Goal: Transaction & Acquisition: Purchase product/service

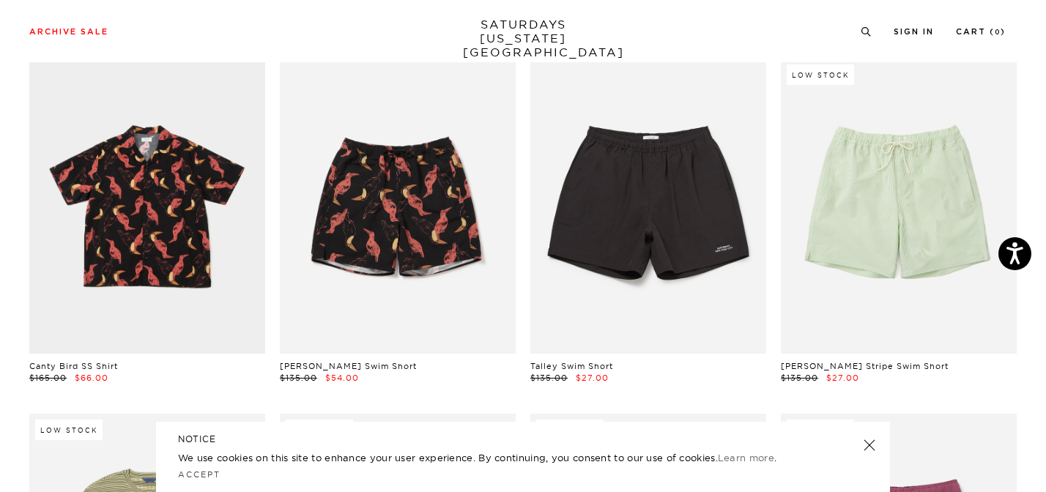
scroll to position [5054, 0]
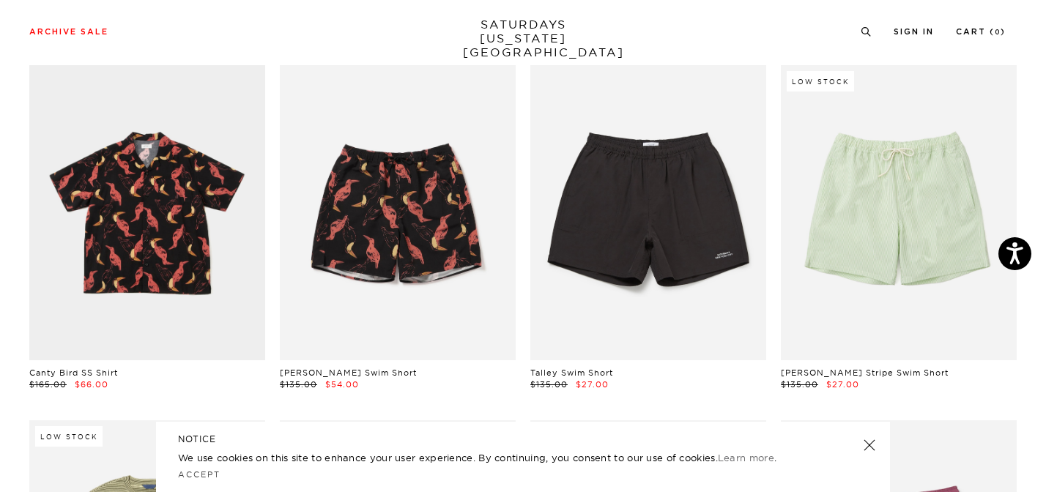
click at [866, 444] on link at bounding box center [869, 445] width 21 height 21
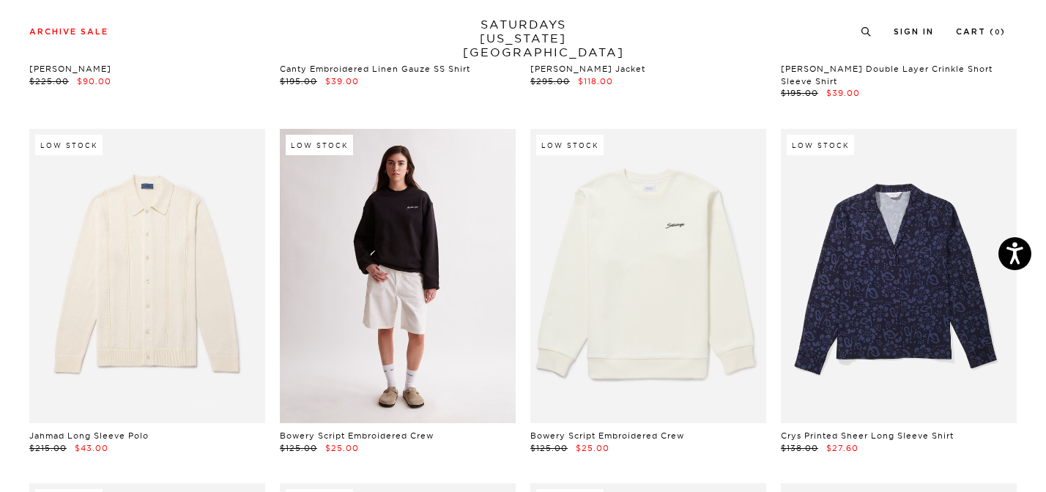
scroll to position [9969, 0]
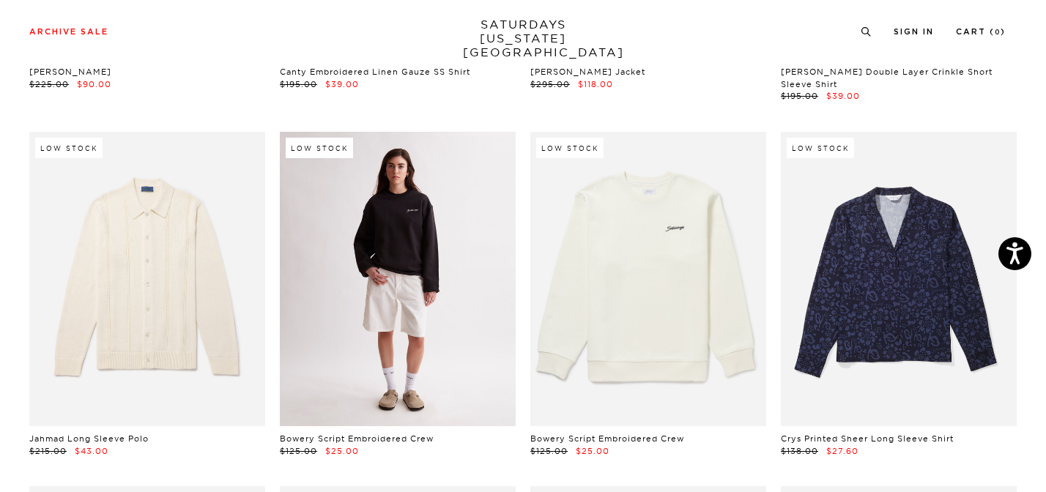
click at [456, 304] on link at bounding box center [398, 279] width 236 height 295
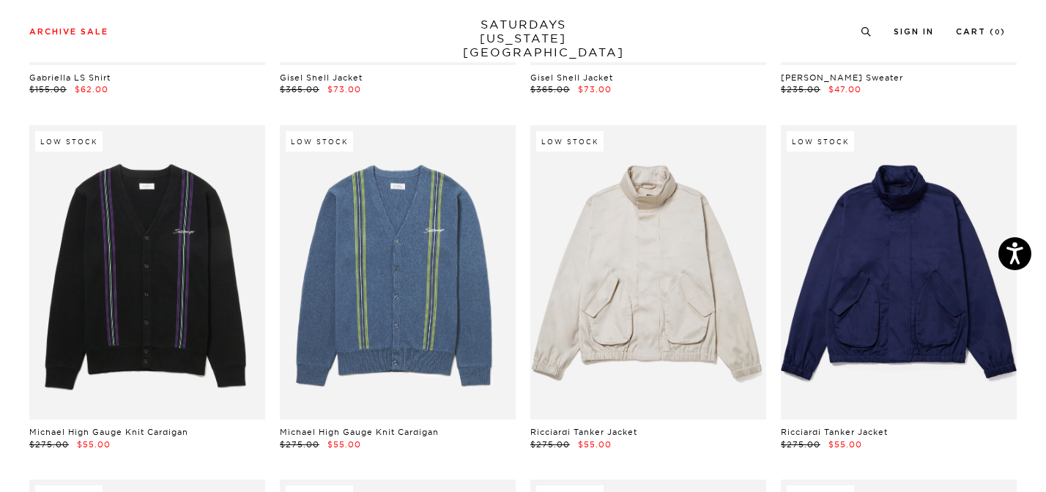
scroll to position [12819, 0]
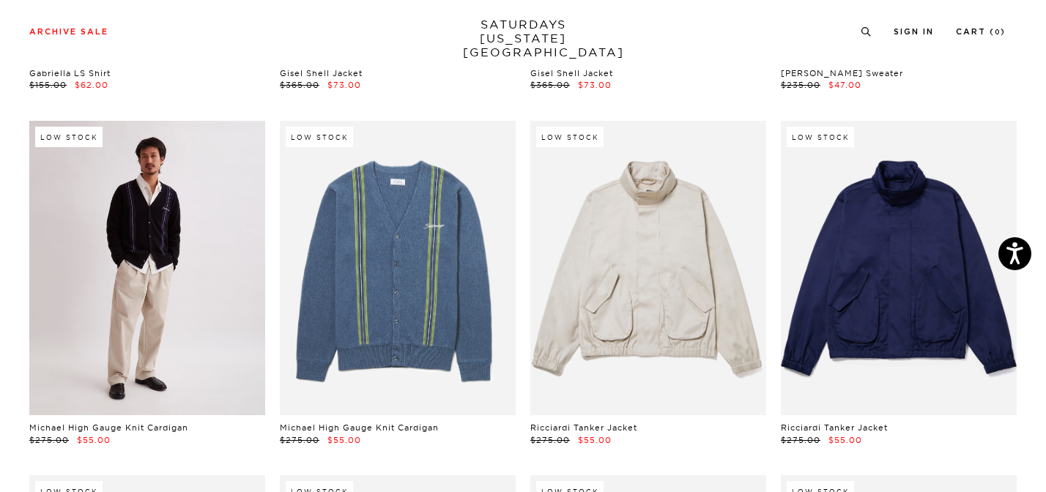
click at [196, 309] on link at bounding box center [147, 268] width 236 height 295
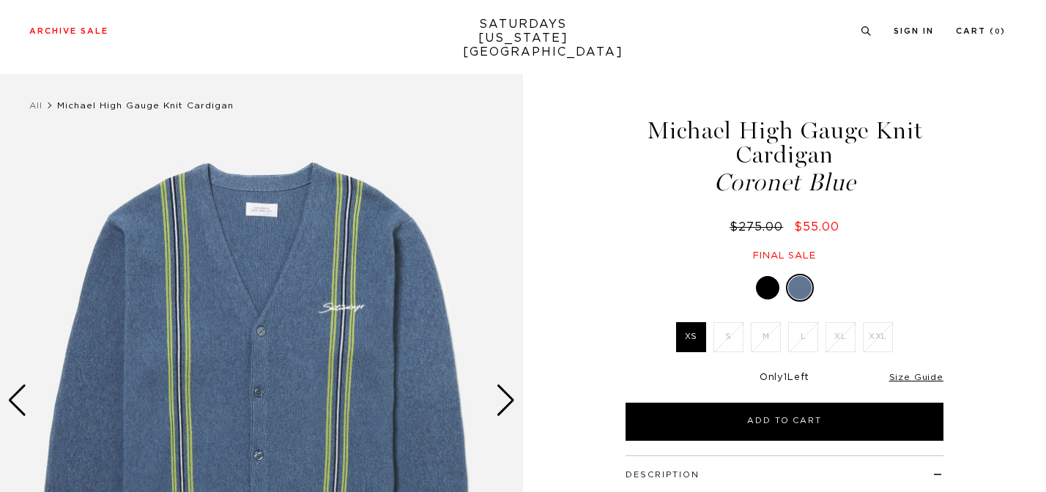
scroll to position [154, 0]
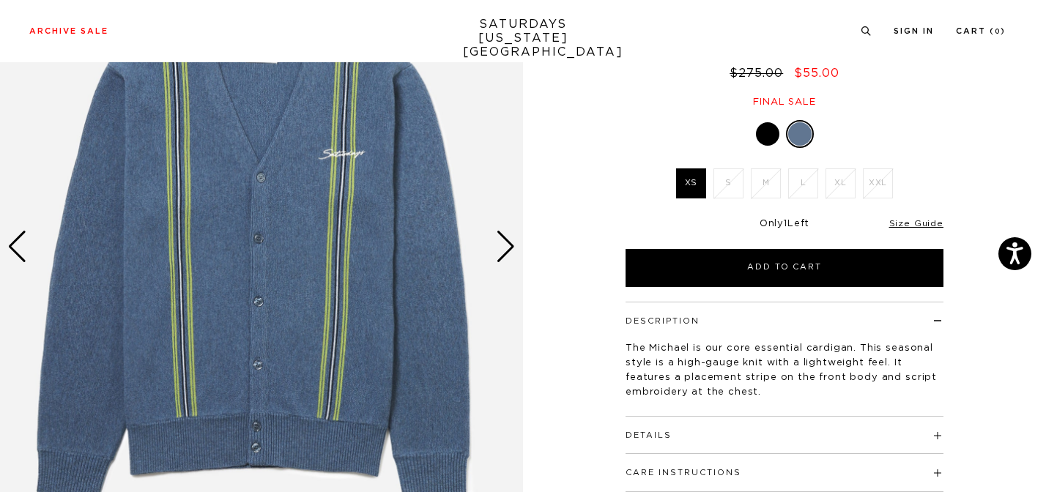
click at [508, 248] on div "Next slide" at bounding box center [506, 247] width 20 height 32
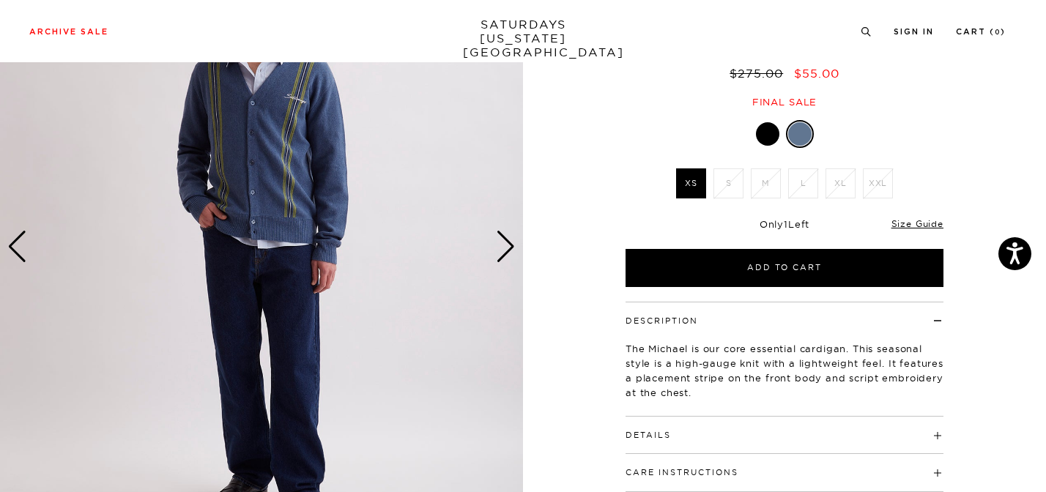
scroll to position [0, 0]
click at [508, 248] on div "Next slide" at bounding box center [506, 247] width 20 height 32
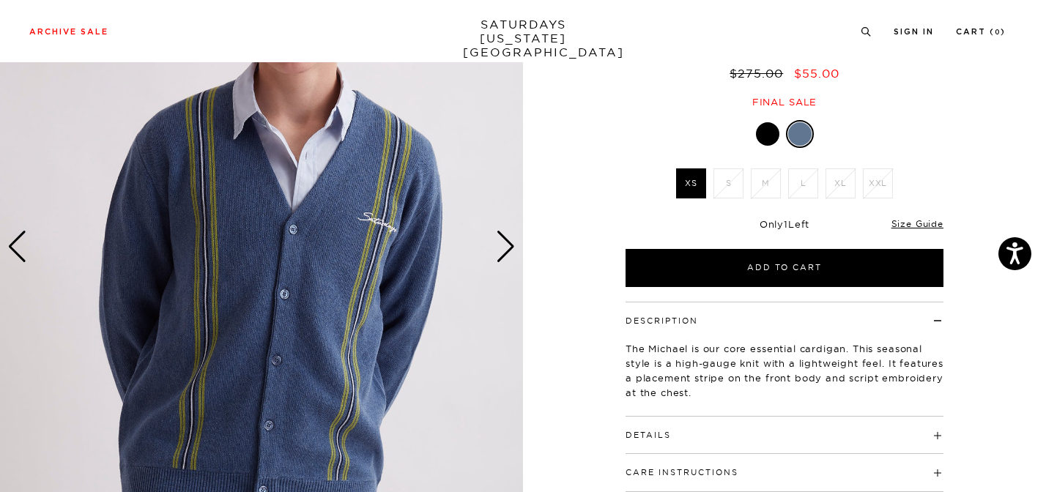
click at [508, 248] on div "Next slide" at bounding box center [506, 247] width 20 height 32
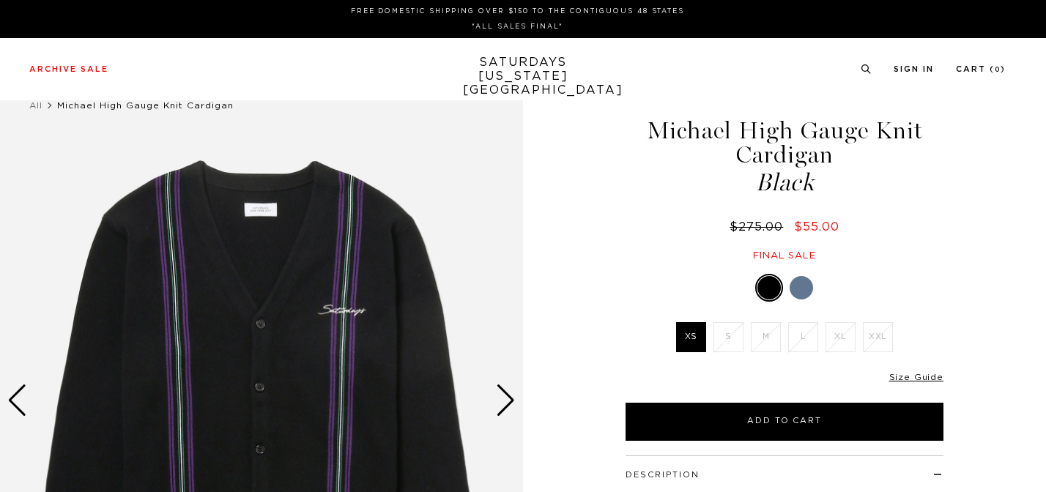
scroll to position [124, 0]
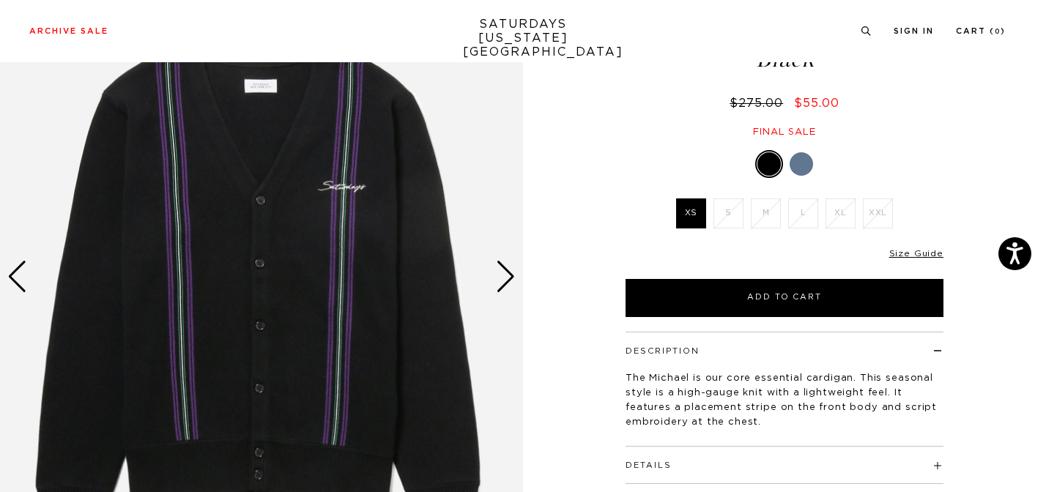
click at [508, 278] on div "Next slide" at bounding box center [506, 277] width 20 height 32
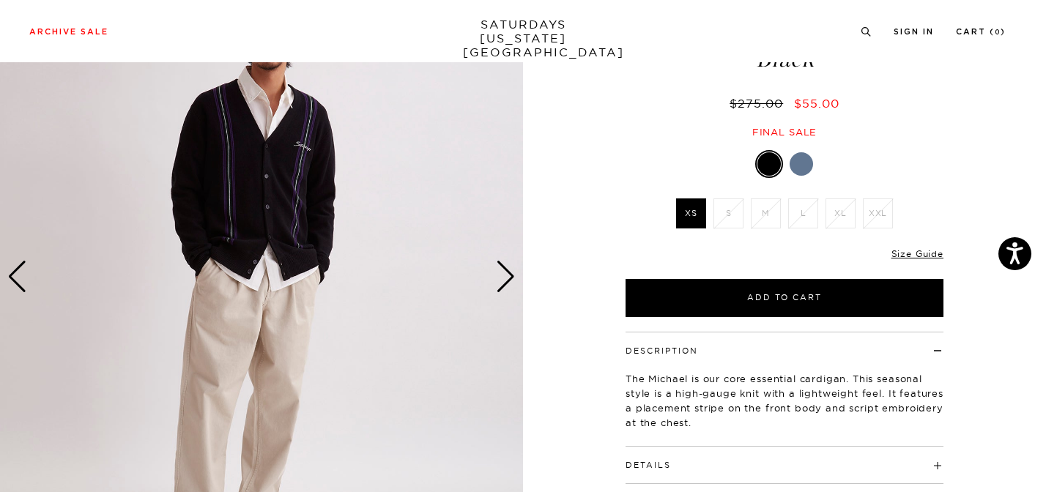
click at [508, 278] on div "Next slide" at bounding box center [506, 277] width 20 height 32
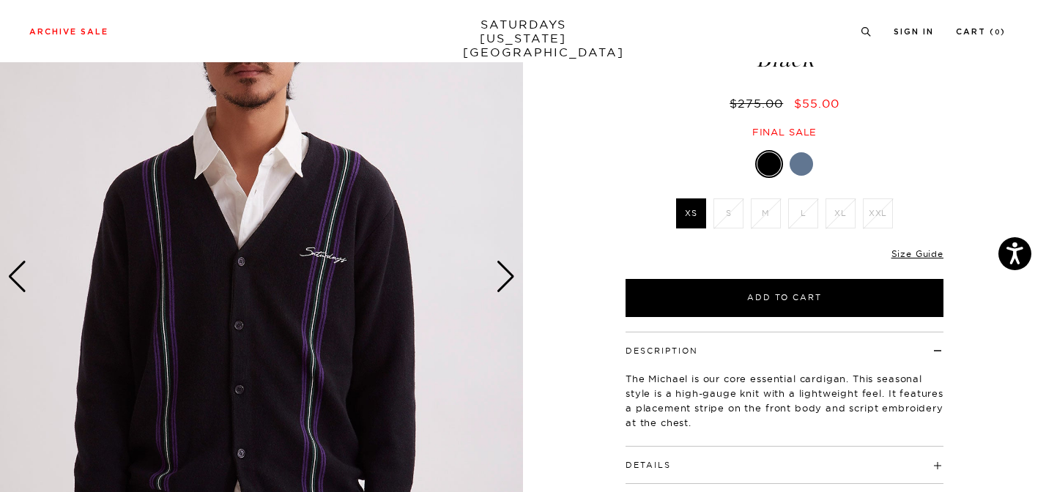
click at [508, 278] on div "Next slide" at bounding box center [506, 277] width 20 height 32
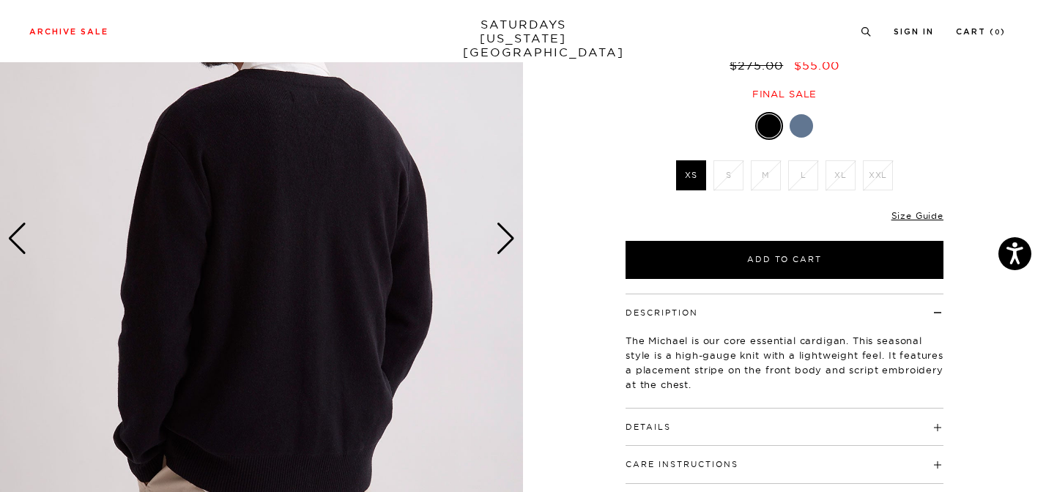
scroll to position [169, 0]
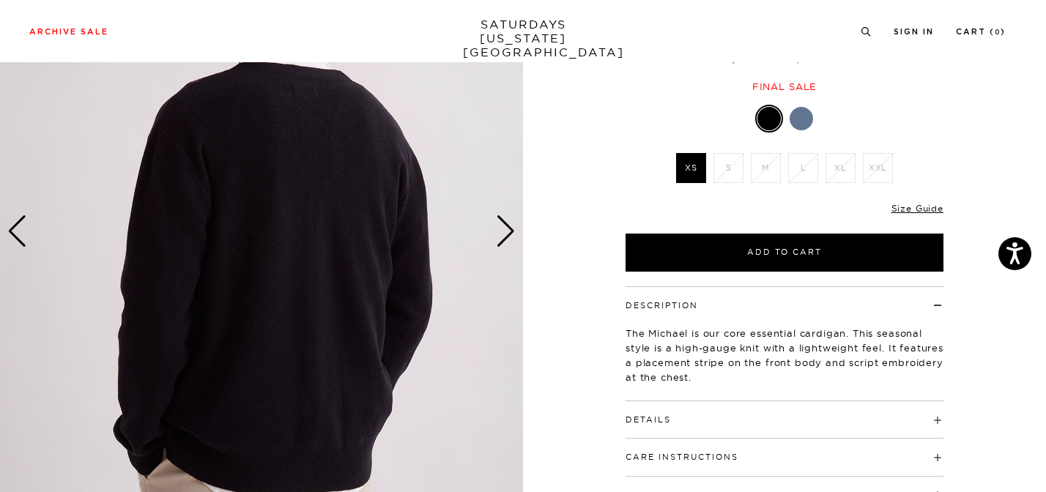
click at [507, 229] on div "Next slide" at bounding box center [506, 231] width 20 height 32
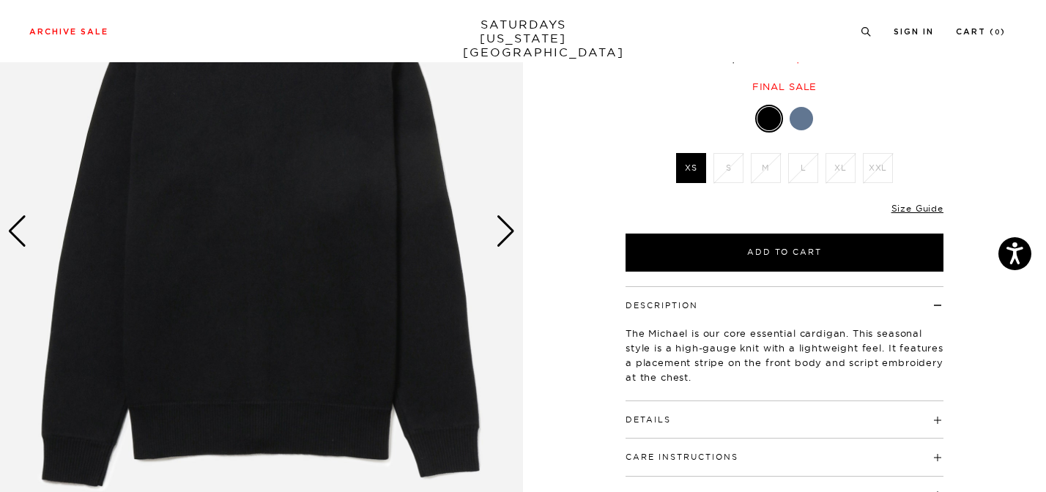
click at [507, 229] on div "Next slide" at bounding box center [506, 231] width 20 height 32
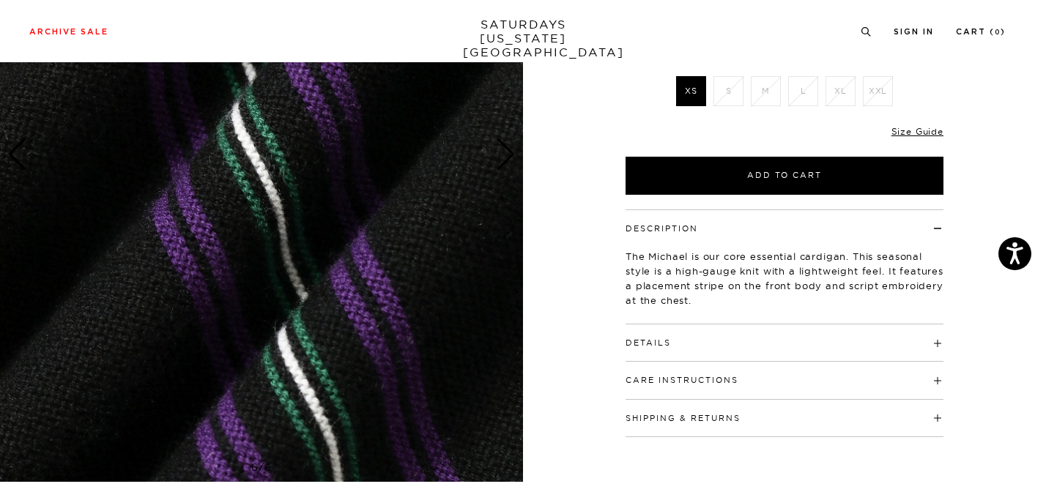
scroll to position [251, 0]
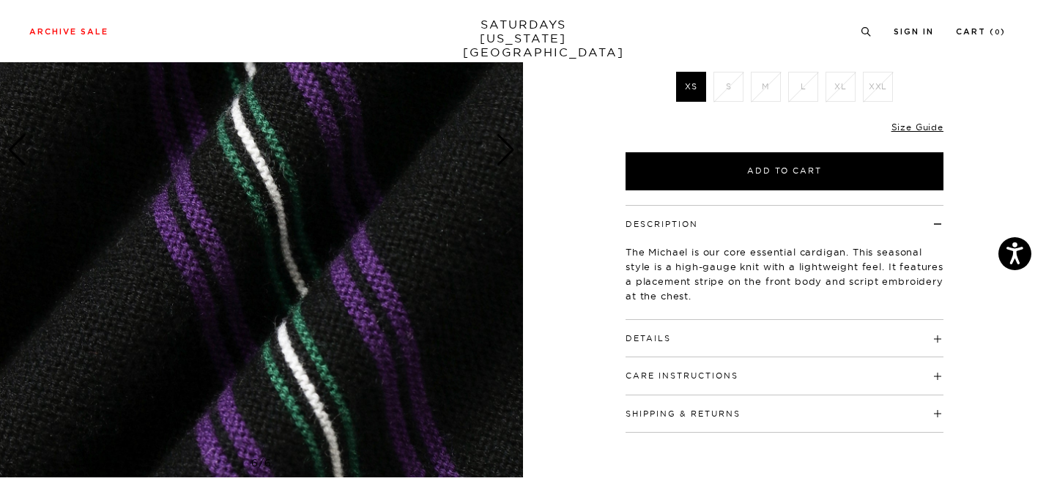
click at [724, 344] on h4 "Details" at bounding box center [785, 332] width 318 height 24
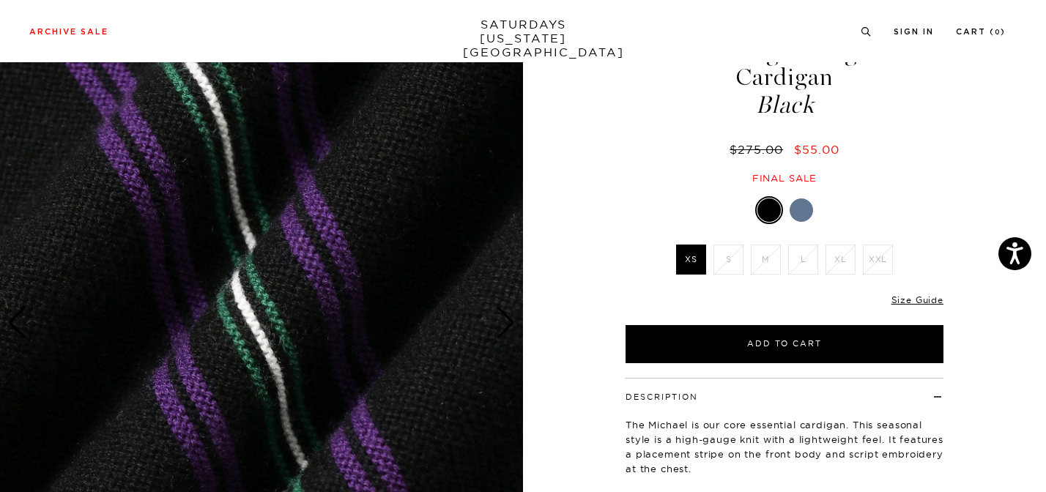
scroll to position [64, 0]
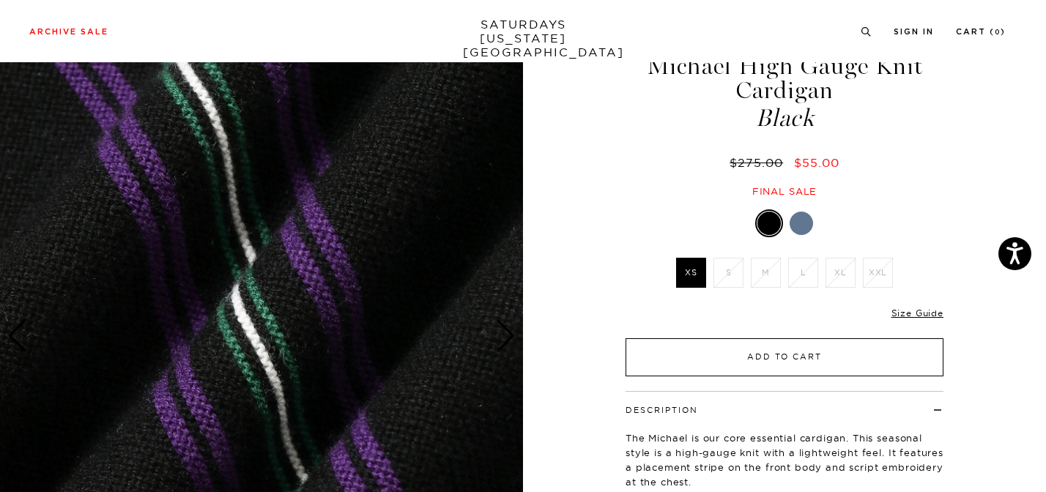
click at [771, 357] on button "Add to Cart" at bounding box center [785, 357] width 318 height 38
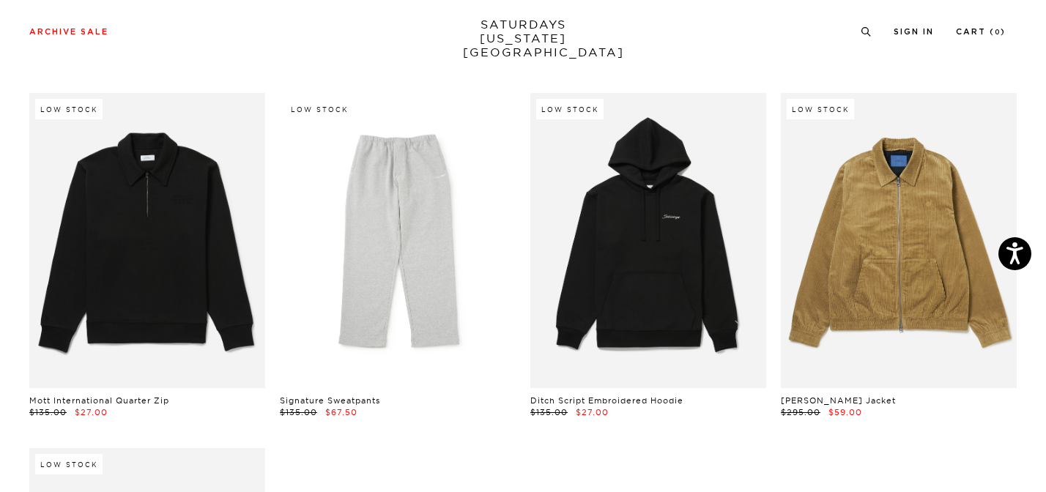
scroll to position [20656, 0]
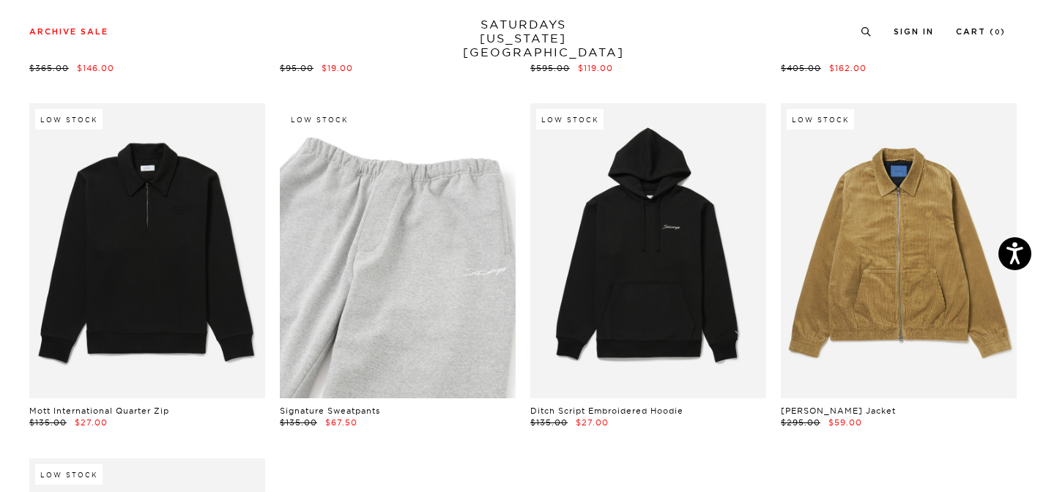
click at [441, 254] on link at bounding box center [398, 250] width 236 height 295
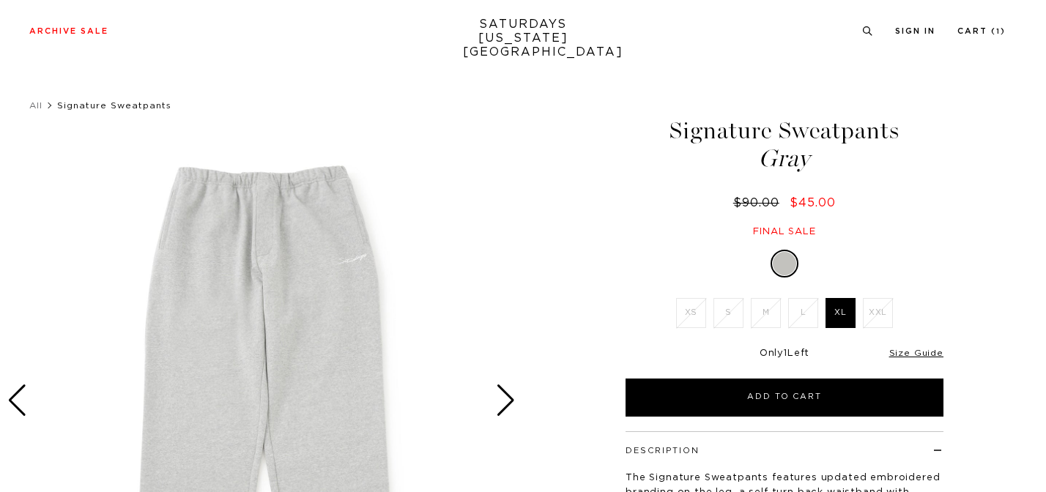
click at [504, 385] on div "Next slide" at bounding box center [506, 401] width 20 height 32
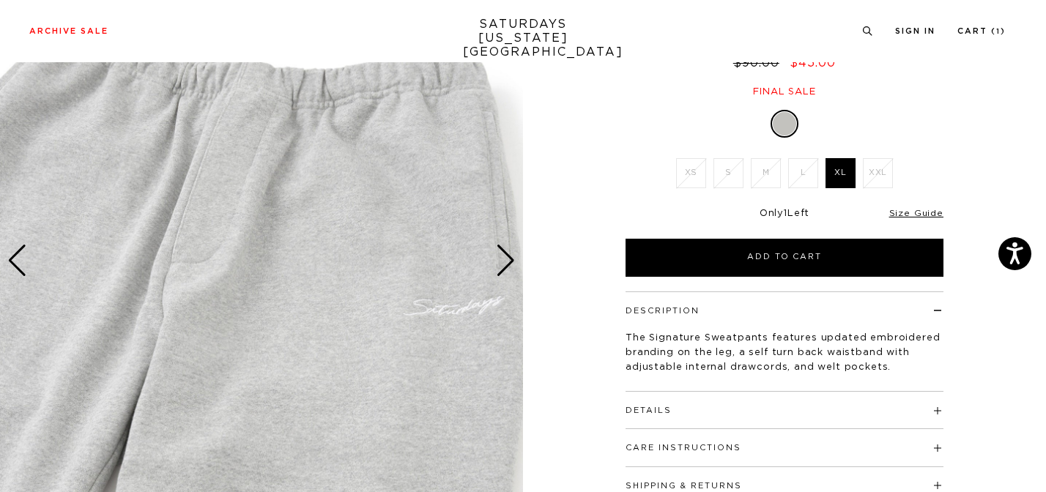
scroll to position [140, 0]
click at [504, 256] on div "Next slide" at bounding box center [506, 261] width 20 height 32
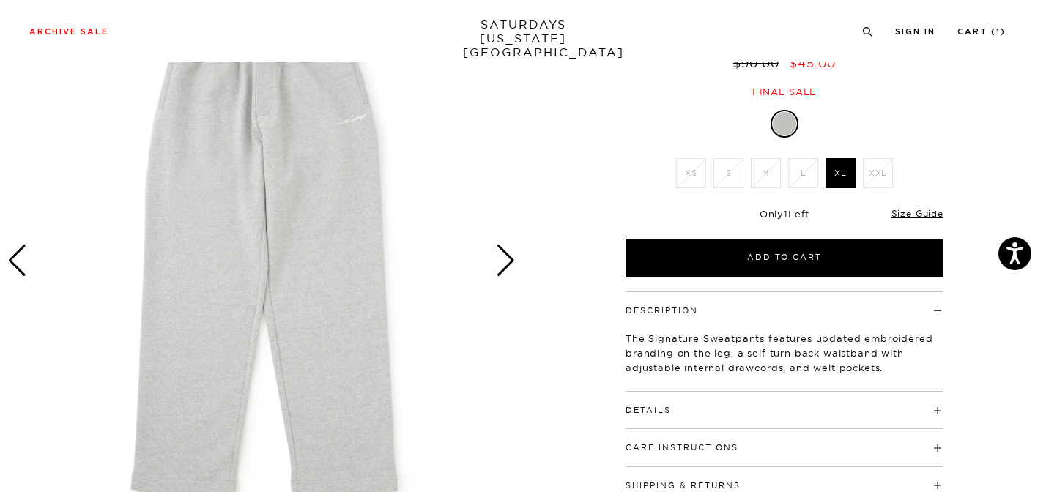
click at [504, 256] on div "Next slide" at bounding box center [506, 261] width 20 height 32
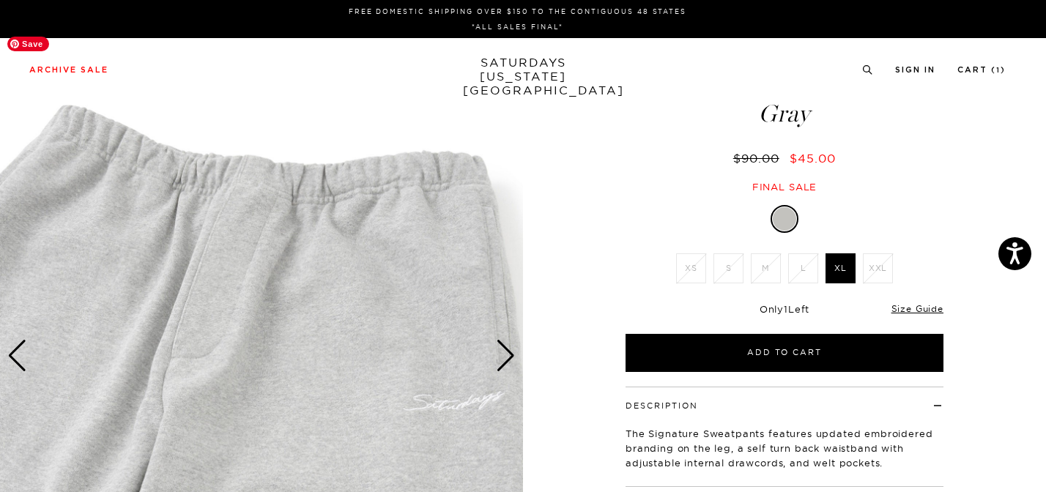
scroll to position [0, 0]
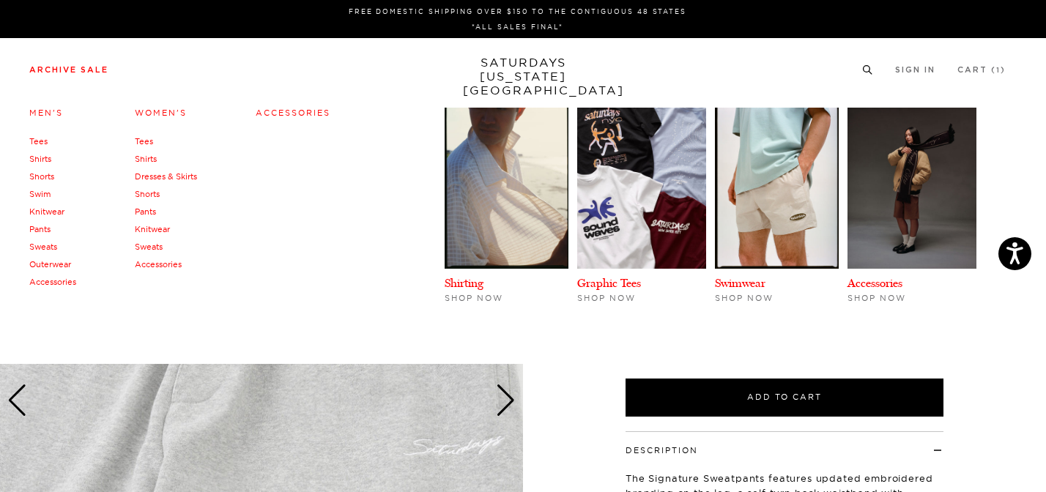
click at [68, 69] on link "Archive Sale" at bounding box center [68, 70] width 79 height 8
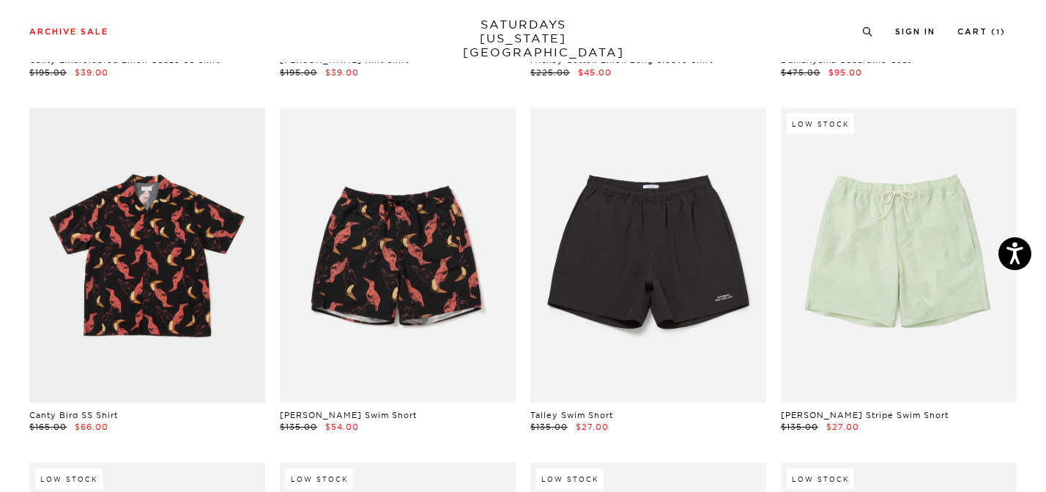
scroll to position [5034, 0]
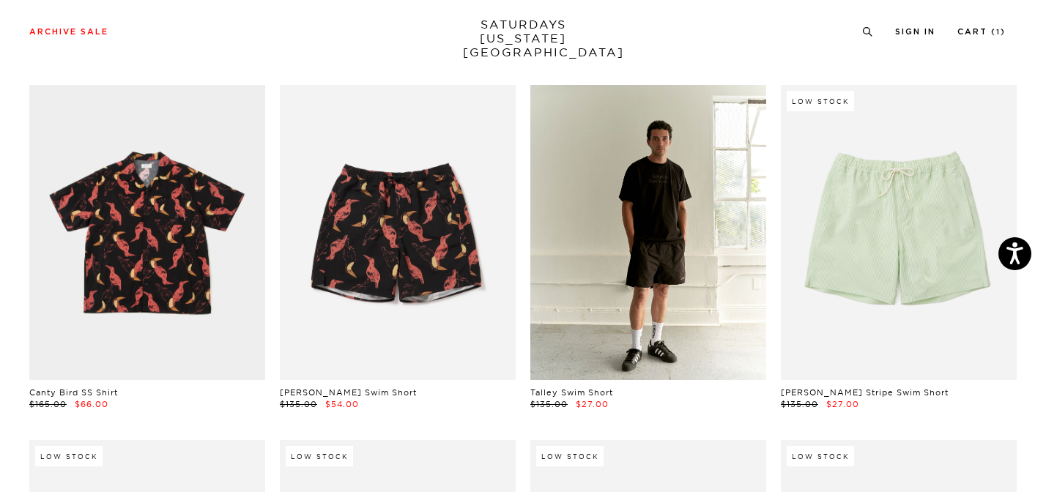
click at [678, 252] on link at bounding box center [648, 232] width 236 height 295
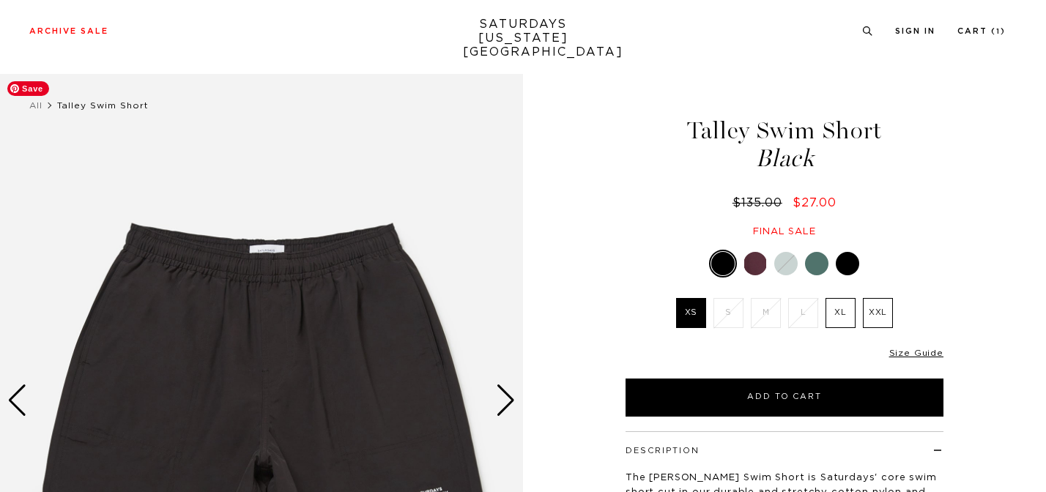
click at [508, 385] on div "Next slide" at bounding box center [506, 401] width 20 height 32
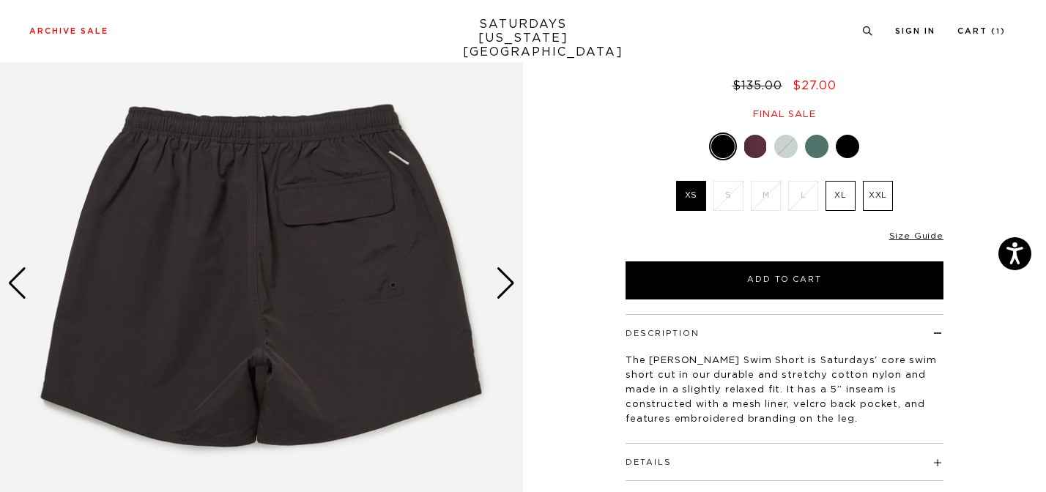
click at [508, 283] on div "Next slide" at bounding box center [506, 283] width 20 height 32
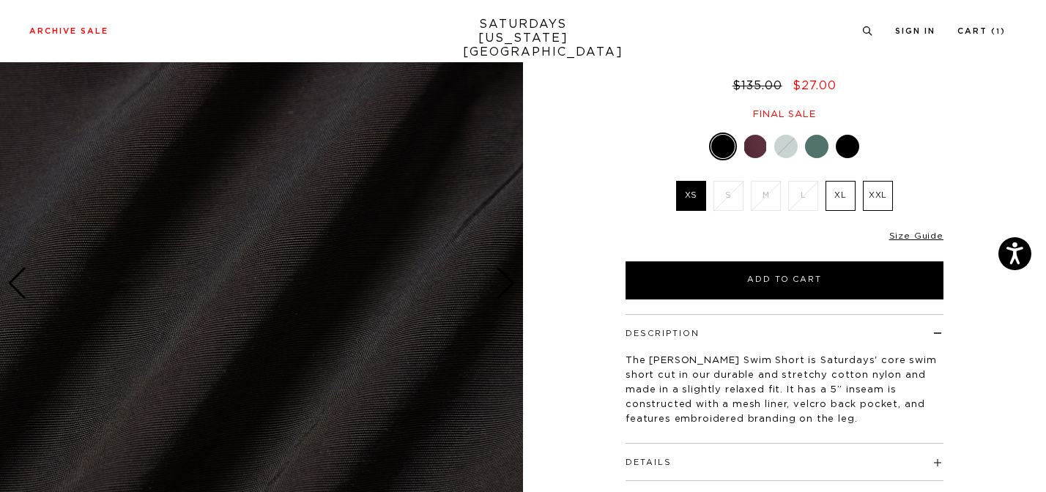
scroll to position [117, 0]
click at [508, 283] on div "Next slide" at bounding box center [506, 283] width 20 height 32
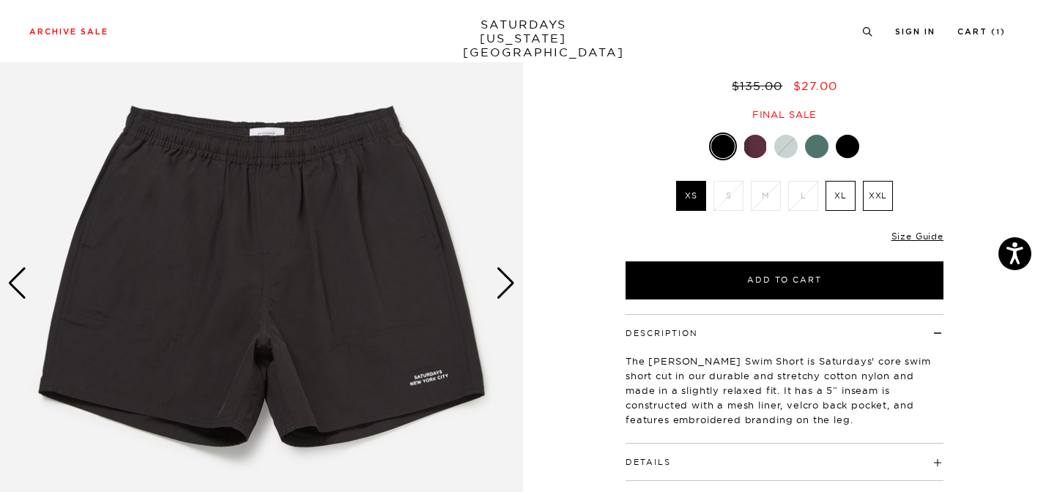
scroll to position [0, 0]
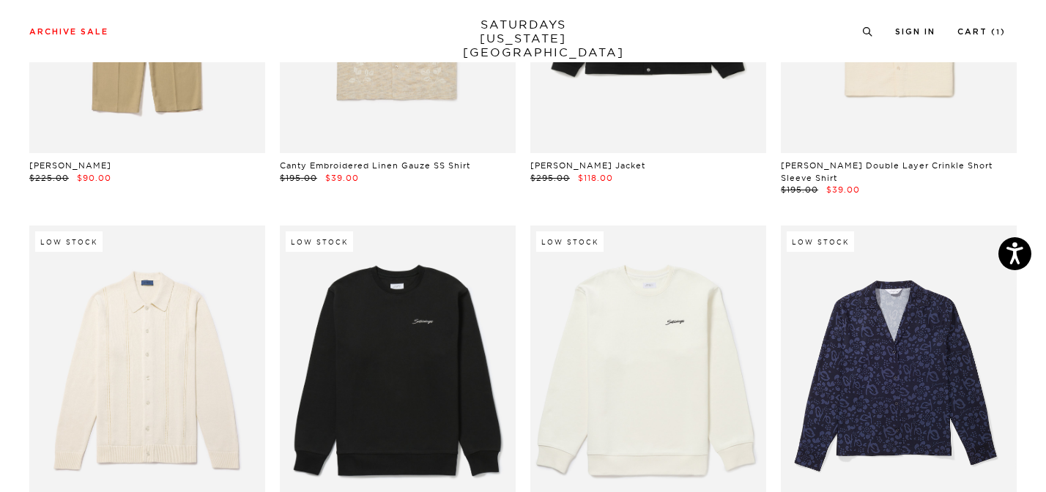
scroll to position [9973, 0]
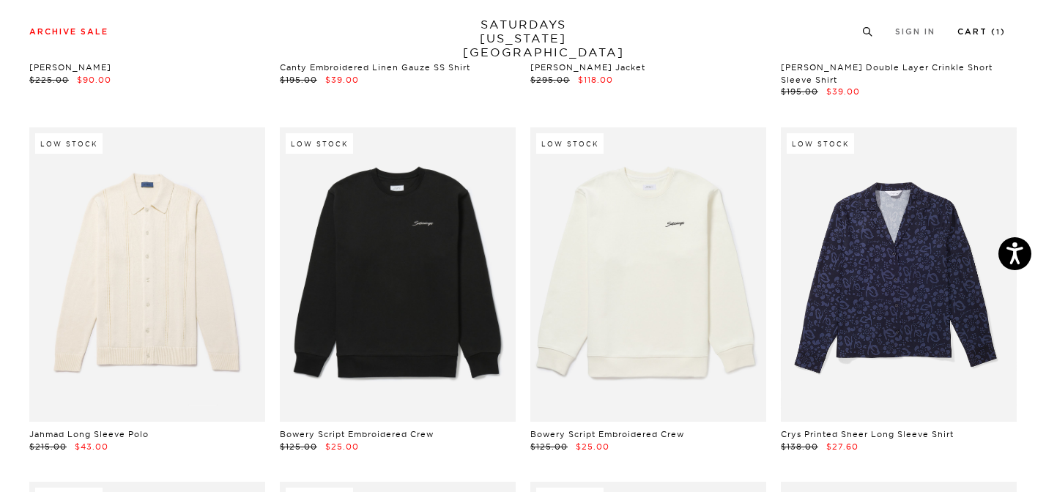
click at [991, 32] on link "Cart ( 1 )" at bounding box center [981, 32] width 48 height 8
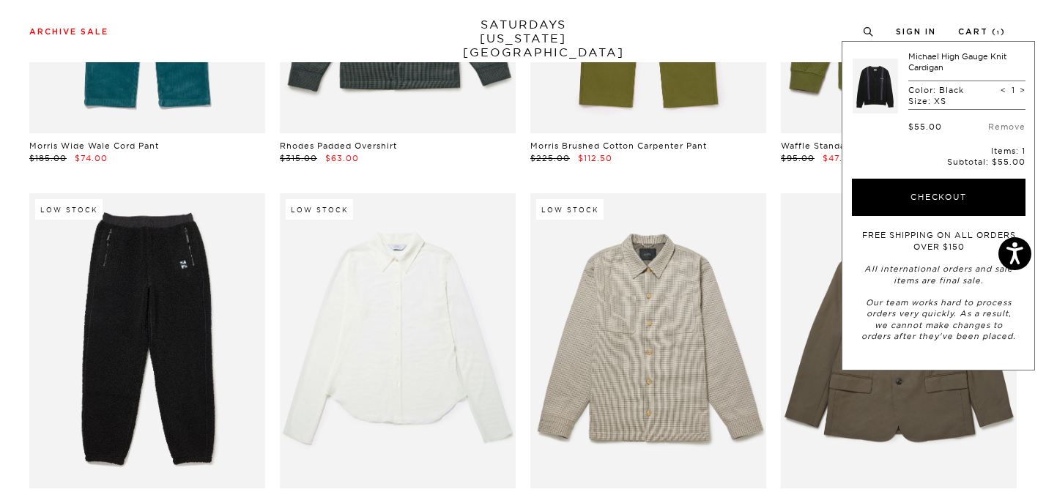
scroll to position [11051, 0]
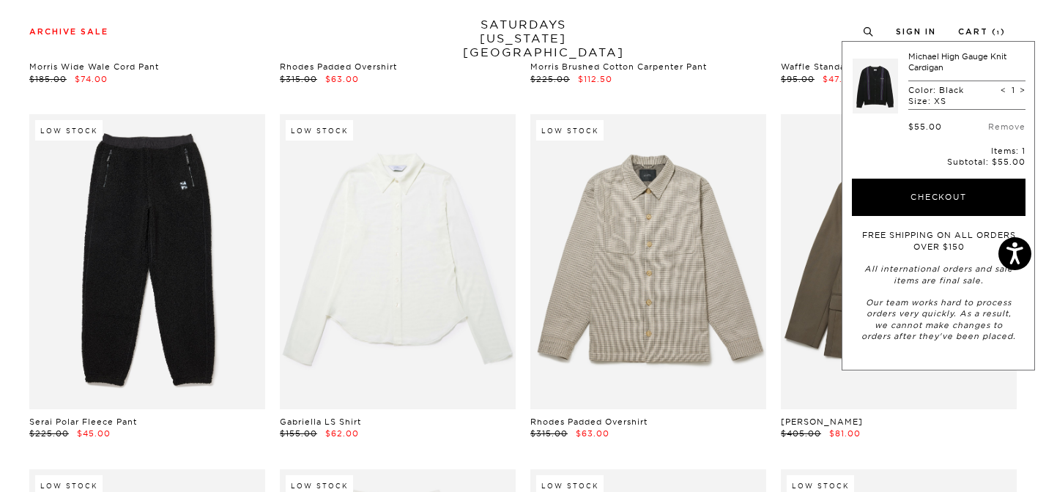
click at [867, 19] on div "Archive Sale Men's Tees Shirts Shorts Swim Knitwear Pants Sweats Women's" at bounding box center [523, 31] width 1046 height 62
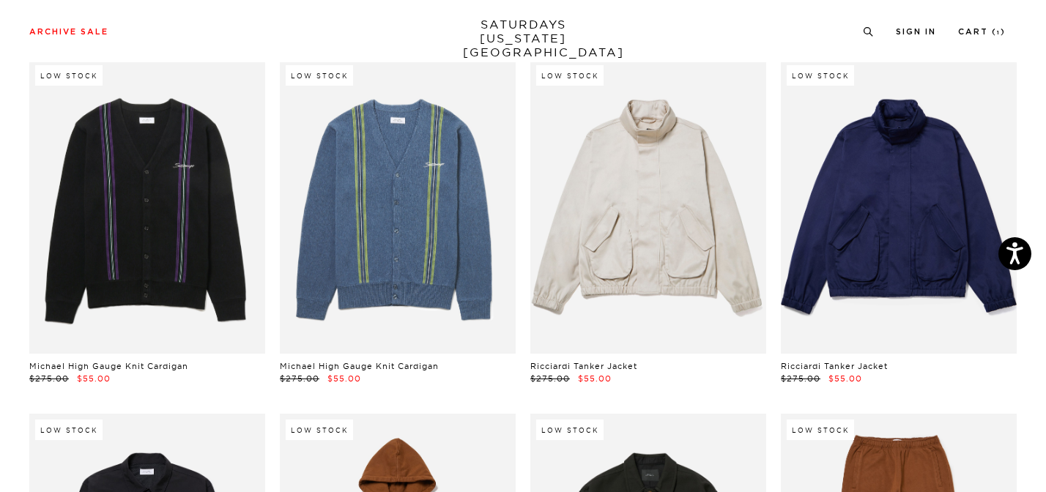
scroll to position [12872, 0]
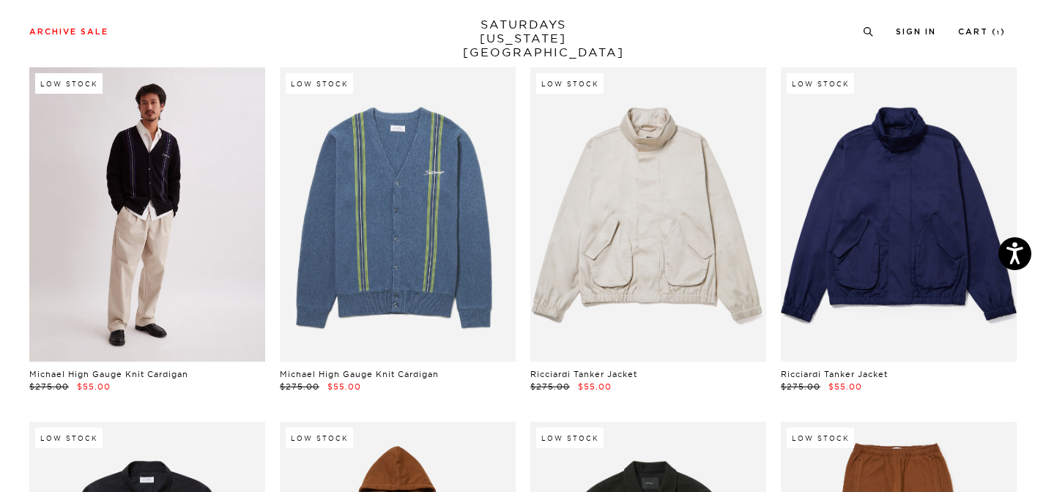
click at [149, 251] on link at bounding box center [147, 214] width 236 height 295
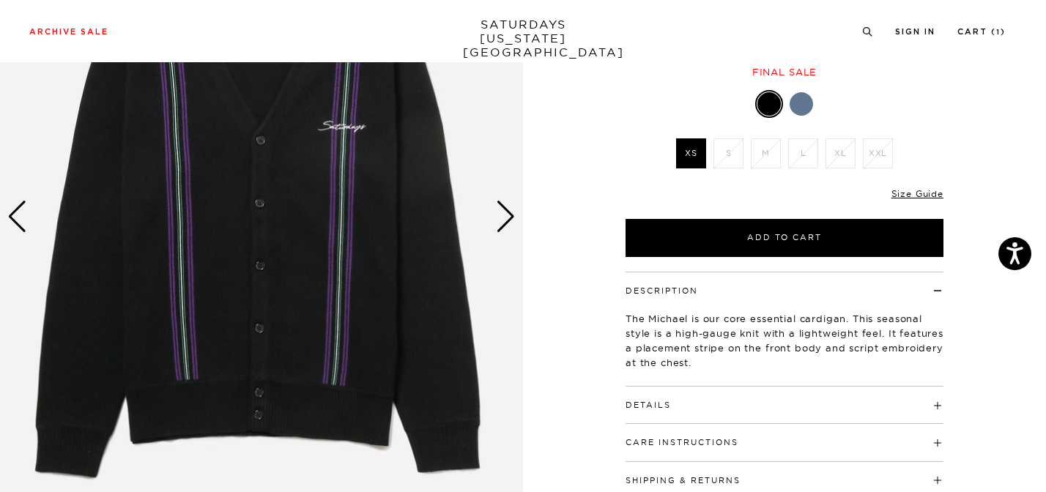
click at [504, 215] on div "Next slide" at bounding box center [506, 217] width 20 height 32
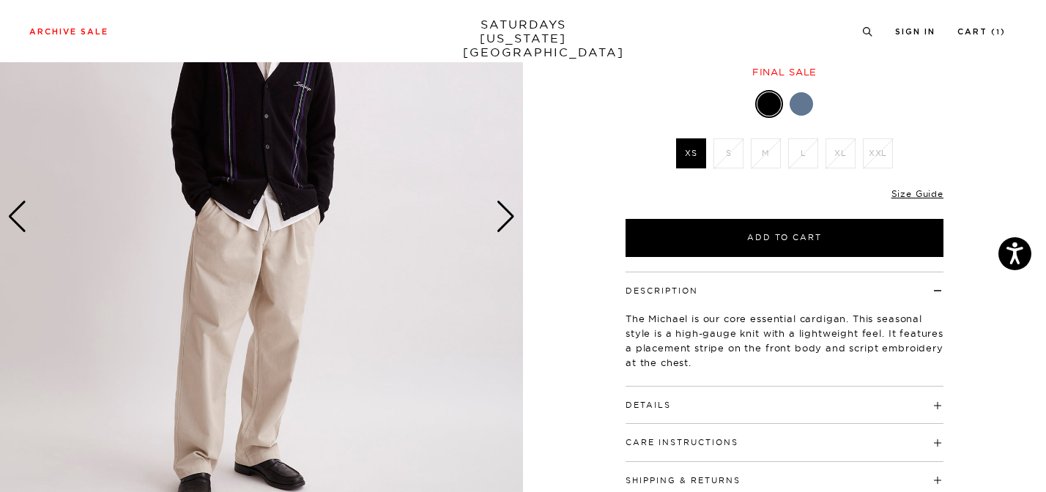
click at [504, 215] on div "Next slide" at bounding box center [506, 217] width 20 height 32
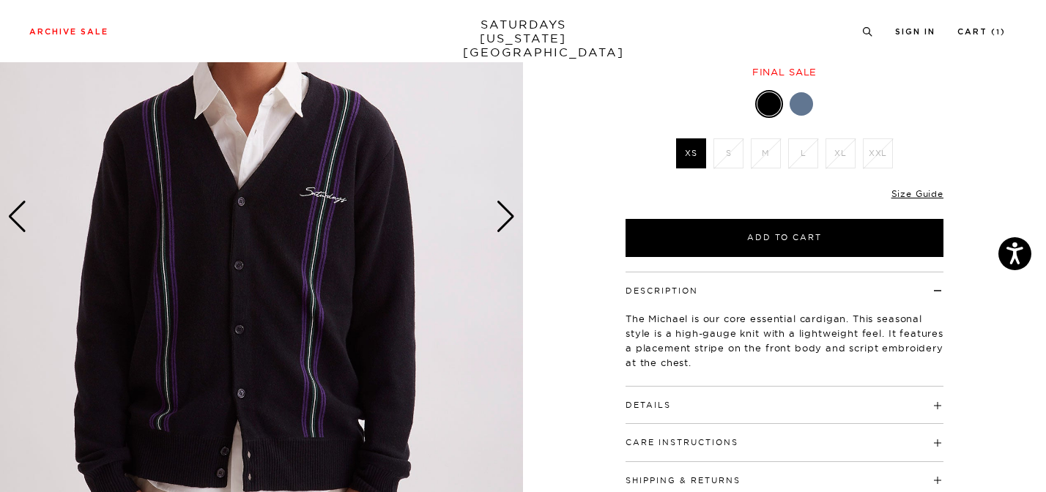
click at [504, 215] on div "Next slide" at bounding box center [506, 217] width 20 height 32
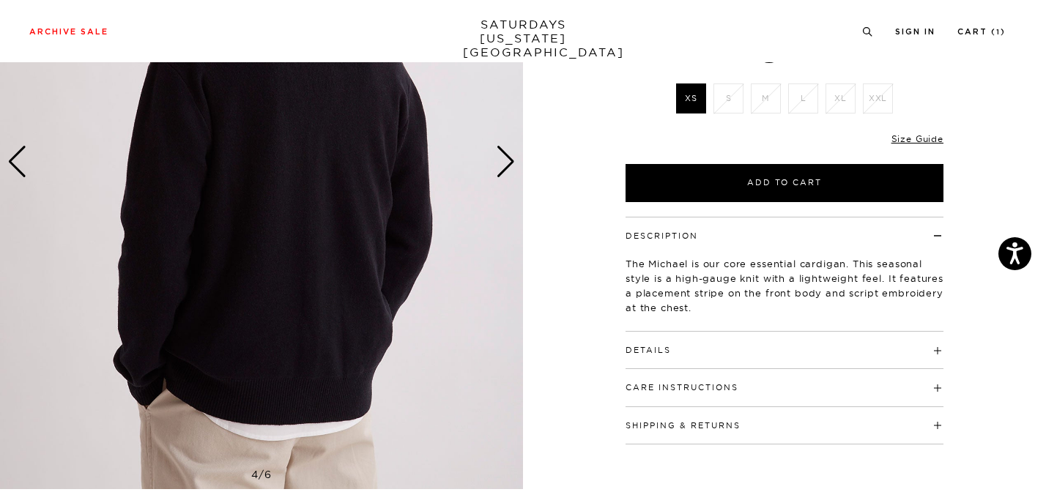
scroll to position [281, 0]
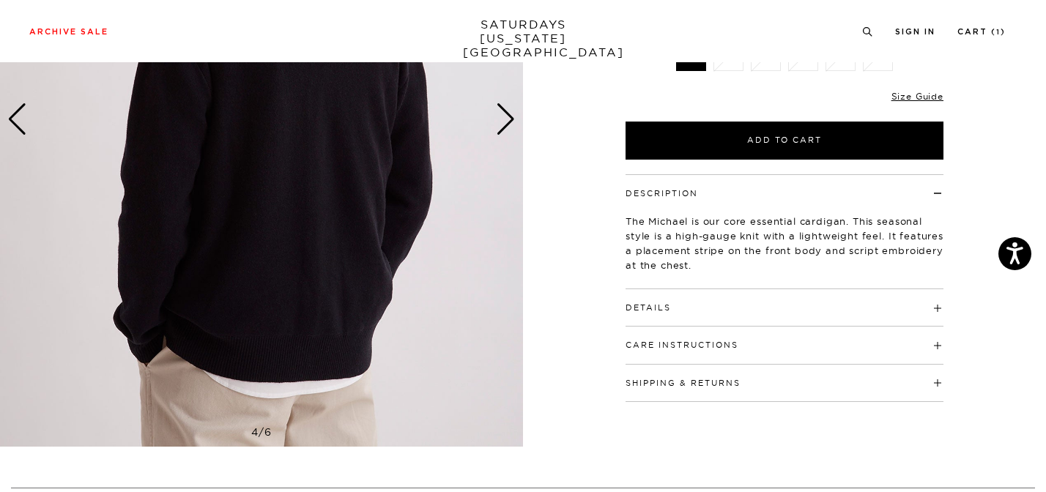
click at [718, 344] on button "Care Instructions" at bounding box center [682, 345] width 113 height 8
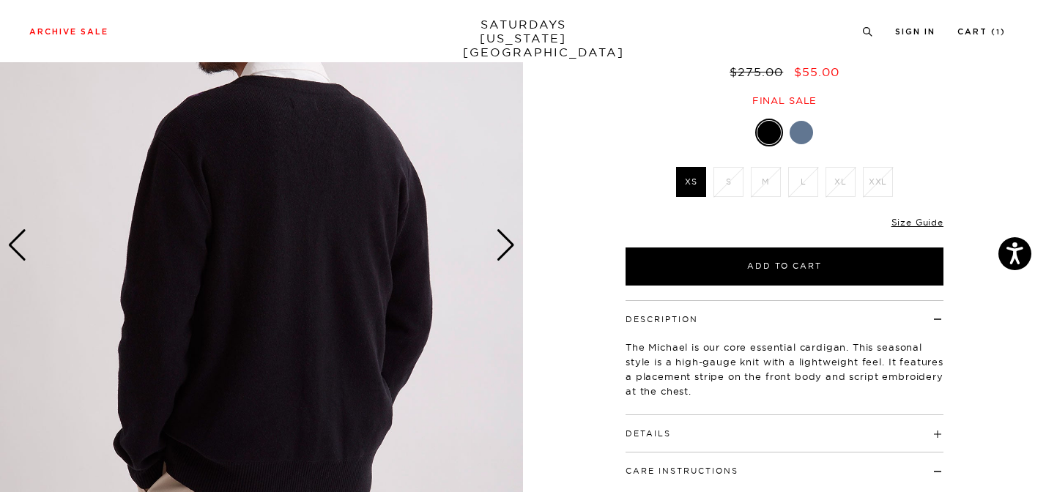
scroll to position [230, 0]
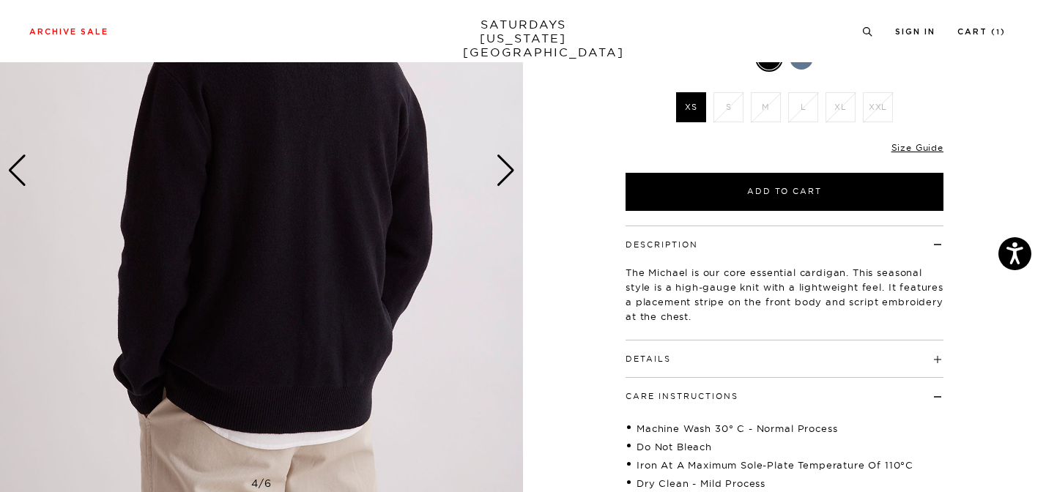
click at [511, 163] on div "Next slide" at bounding box center [506, 171] width 20 height 32
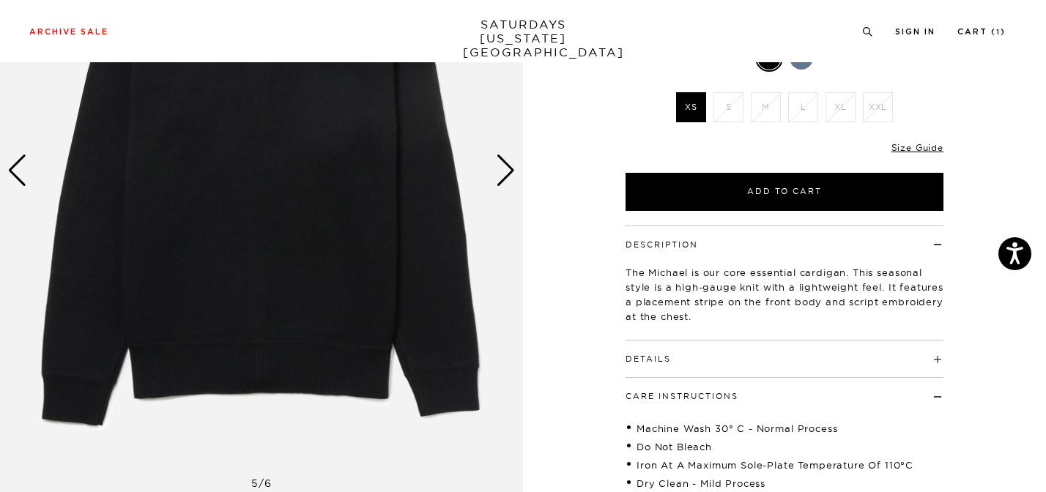
click at [511, 163] on div "Next slide" at bounding box center [506, 171] width 20 height 32
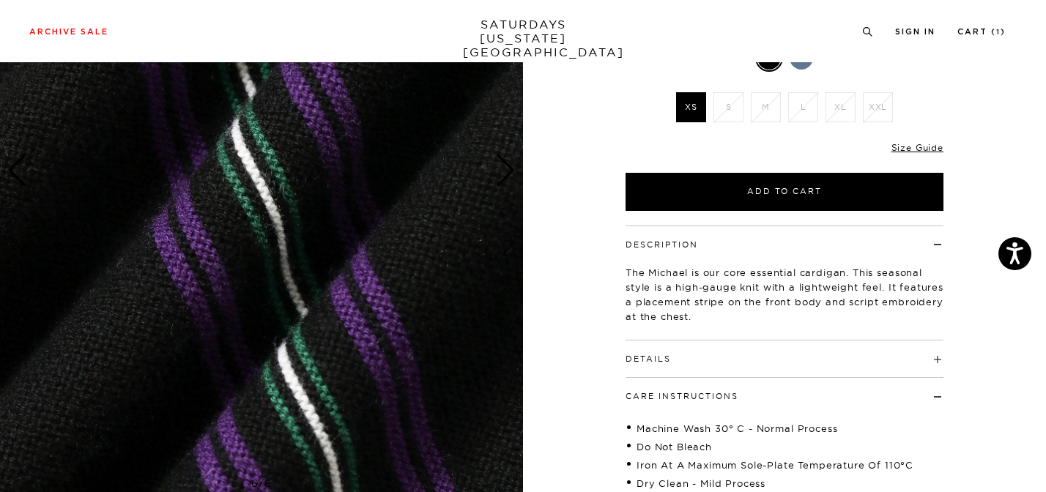
click at [511, 163] on div "Next slide" at bounding box center [506, 171] width 20 height 32
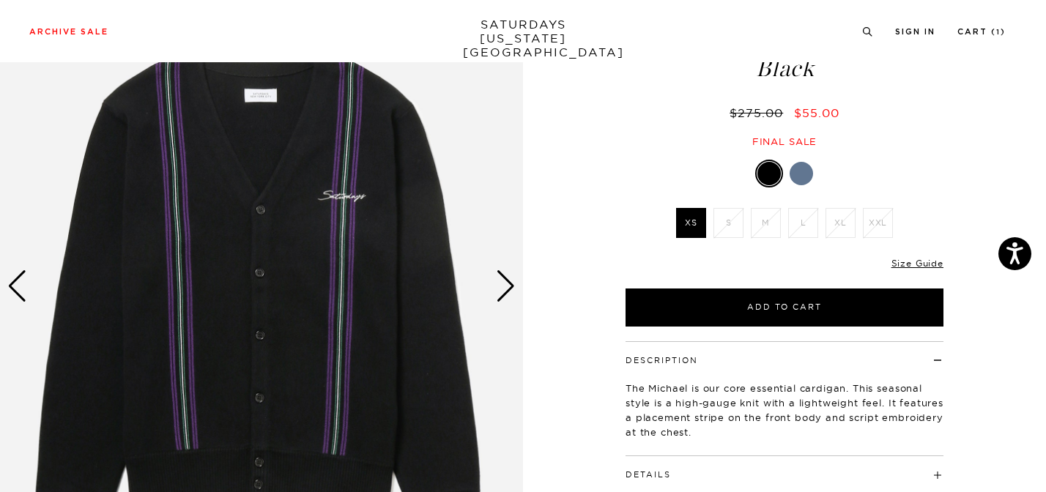
scroll to position [105, 0]
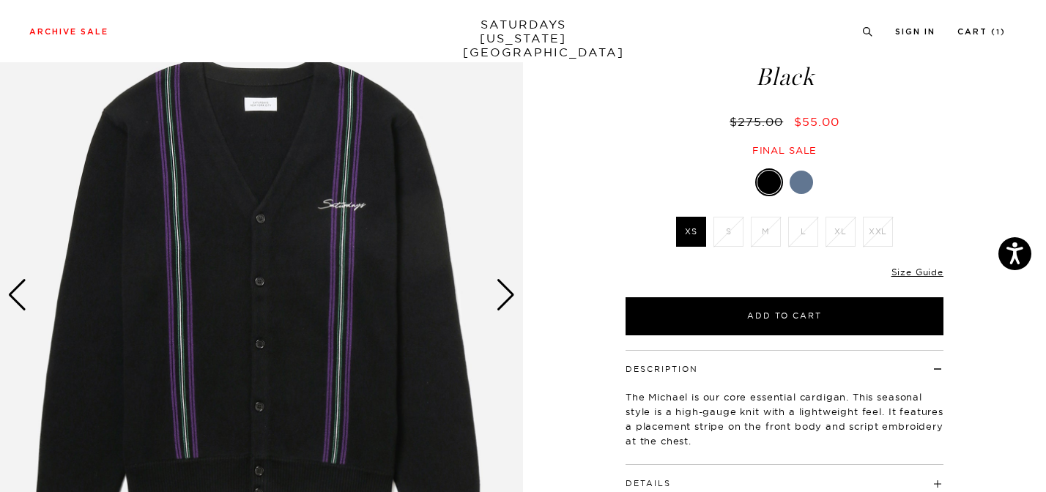
click at [506, 292] on div "Next slide" at bounding box center [506, 295] width 20 height 32
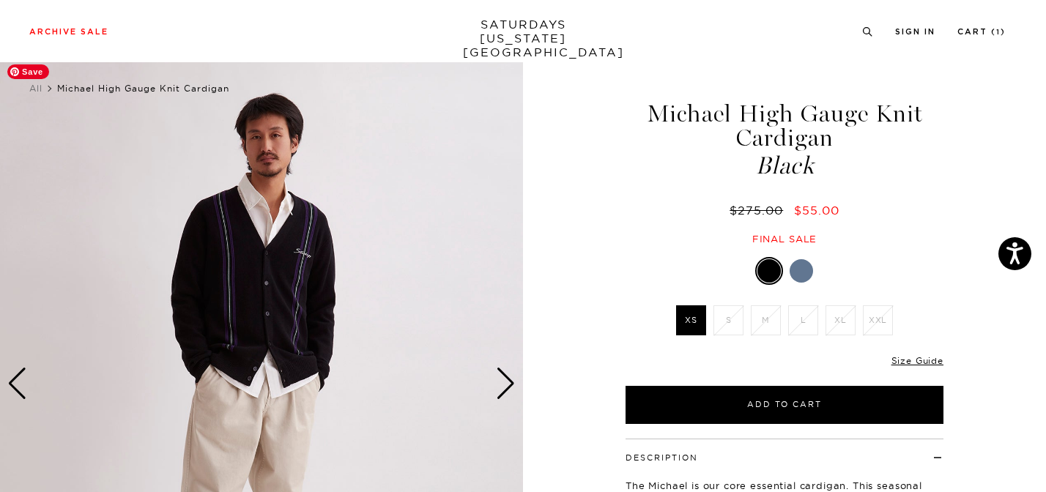
scroll to position [0, 0]
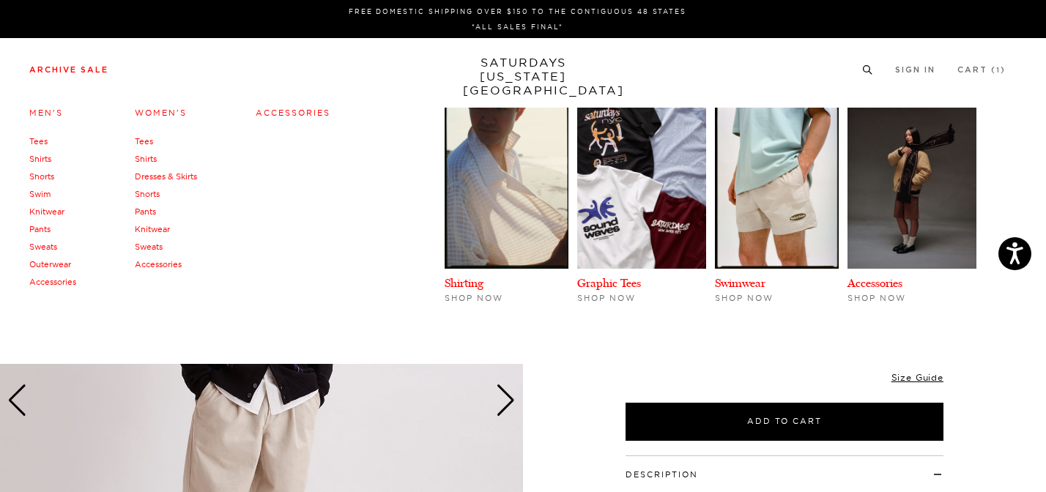
click at [85, 68] on link "Archive Sale" at bounding box center [68, 70] width 79 height 8
